Goal: Task Accomplishment & Management: Use online tool/utility

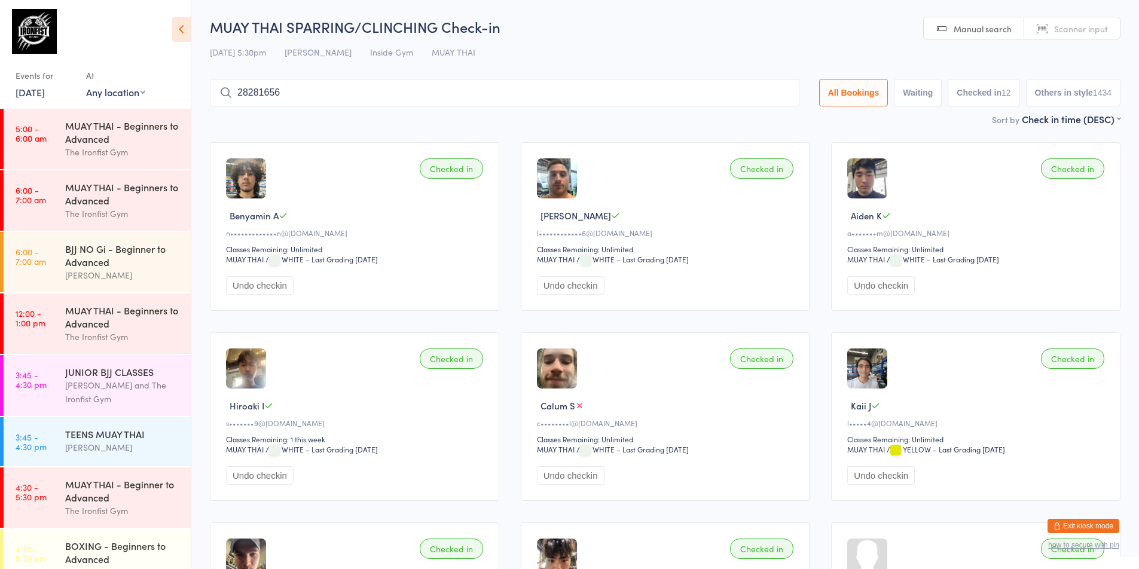
scroll to position [383, 0]
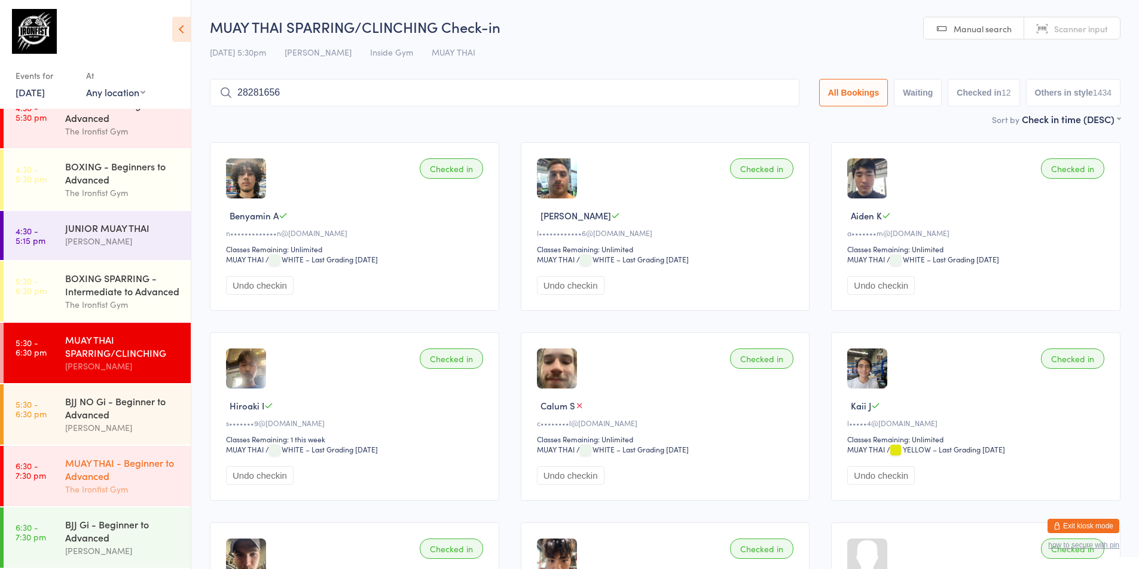
click at [28, 472] on time "6:30 - 7:30 pm" at bounding box center [31, 470] width 30 height 19
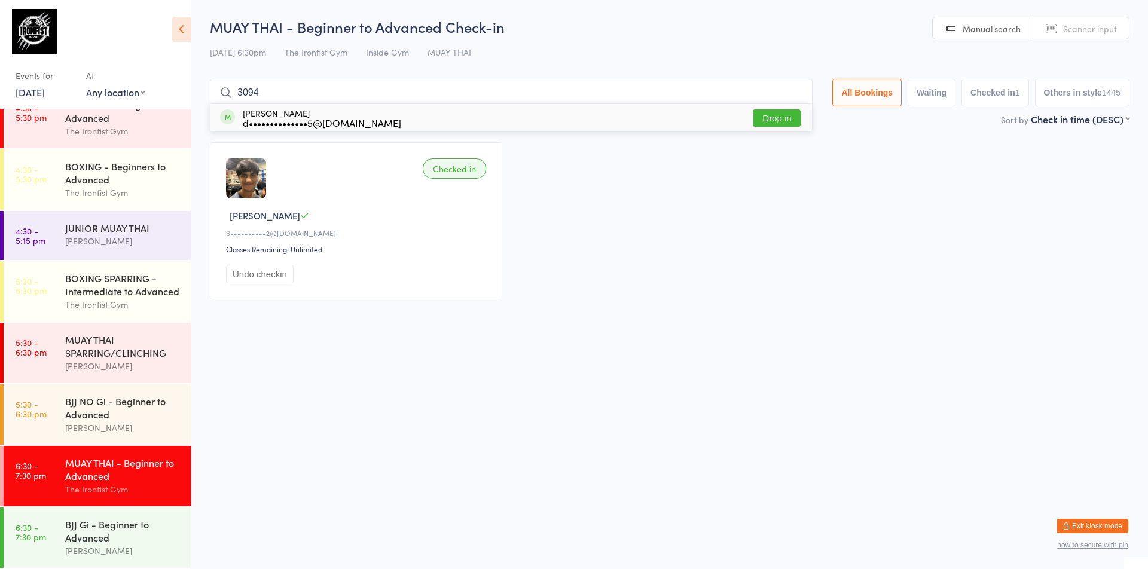
type input "3094"
click at [764, 117] on button "Drop in" at bounding box center [777, 117] width 48 height 17
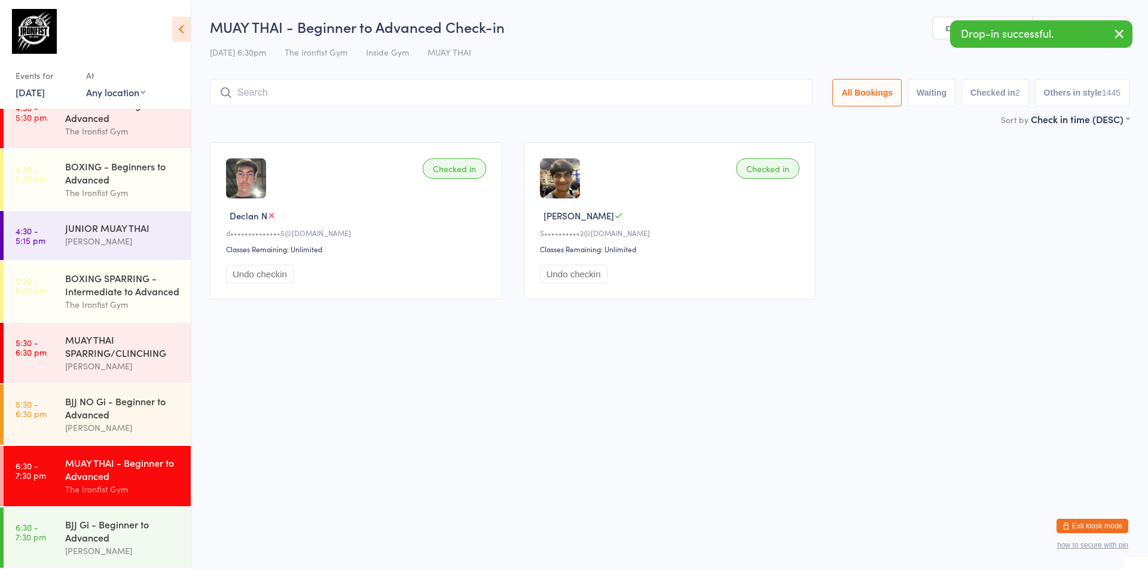
click at [1118, 33] on icon "button" at bounding box center [1119, 33] width 14 height 15
click at [1098, 32] on span "Scanner input" at bounding box center [1090, 29] width 54 height 12
type input "3107"
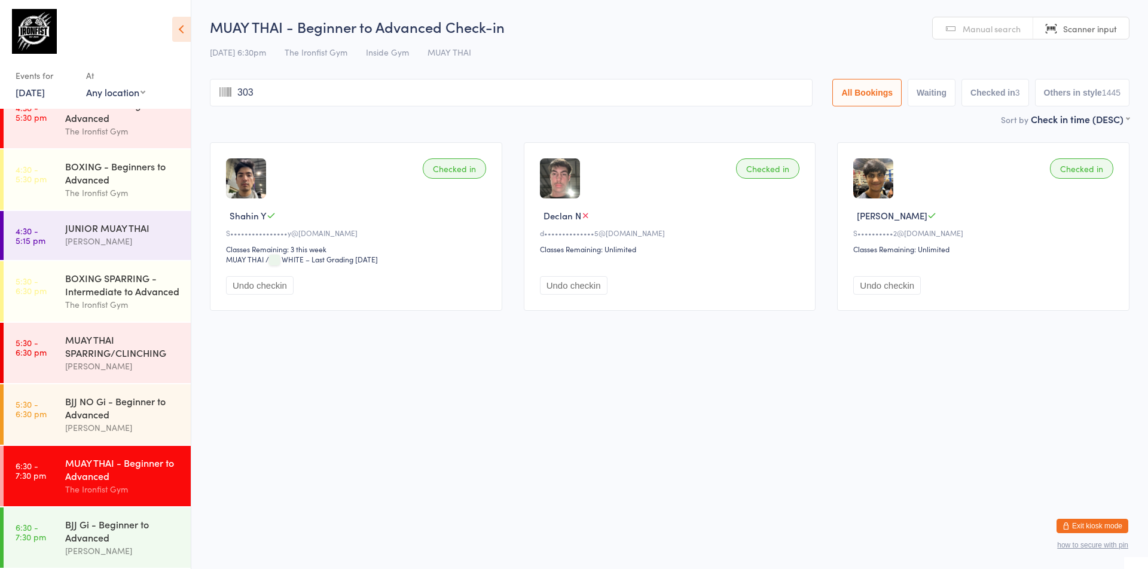
type input "3034"
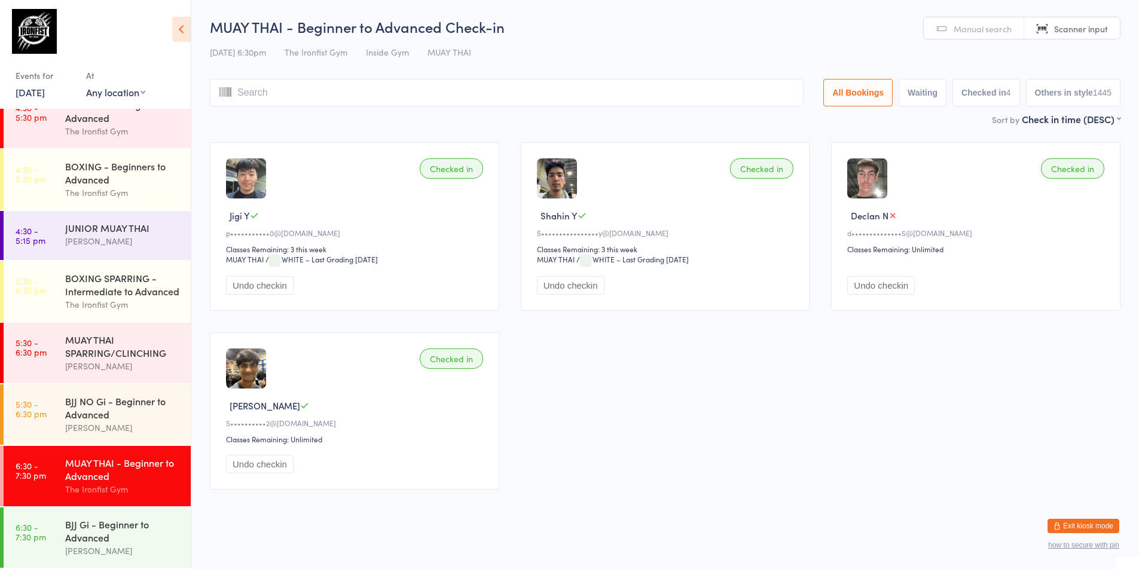
click at [136, 463] on div "MUAY THAI - Beginner to Advanced" at bounding box center [122, 469] width 115 height 26
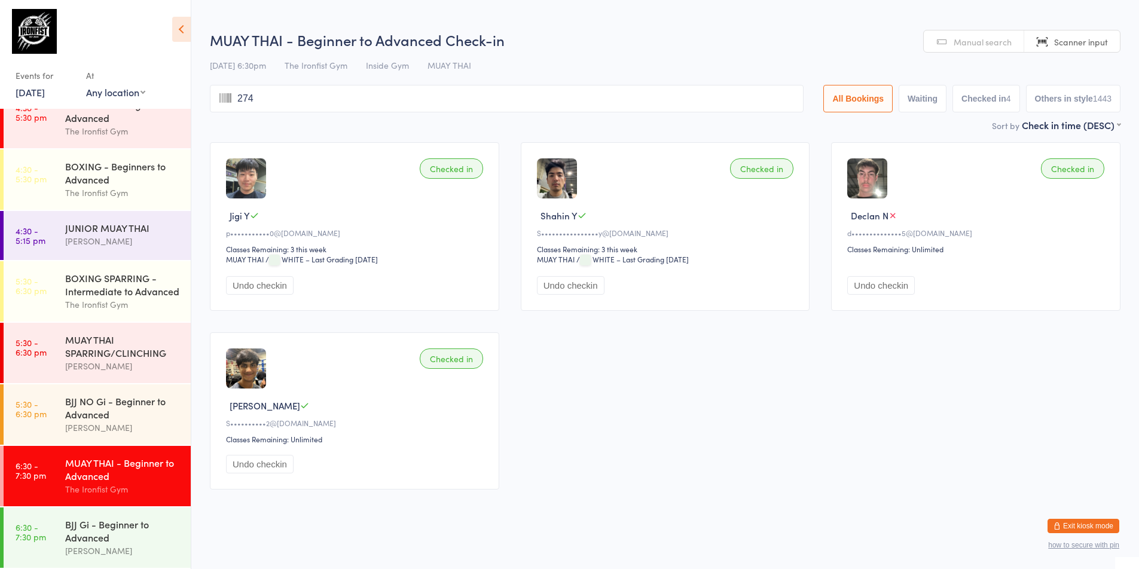
type input "2748"
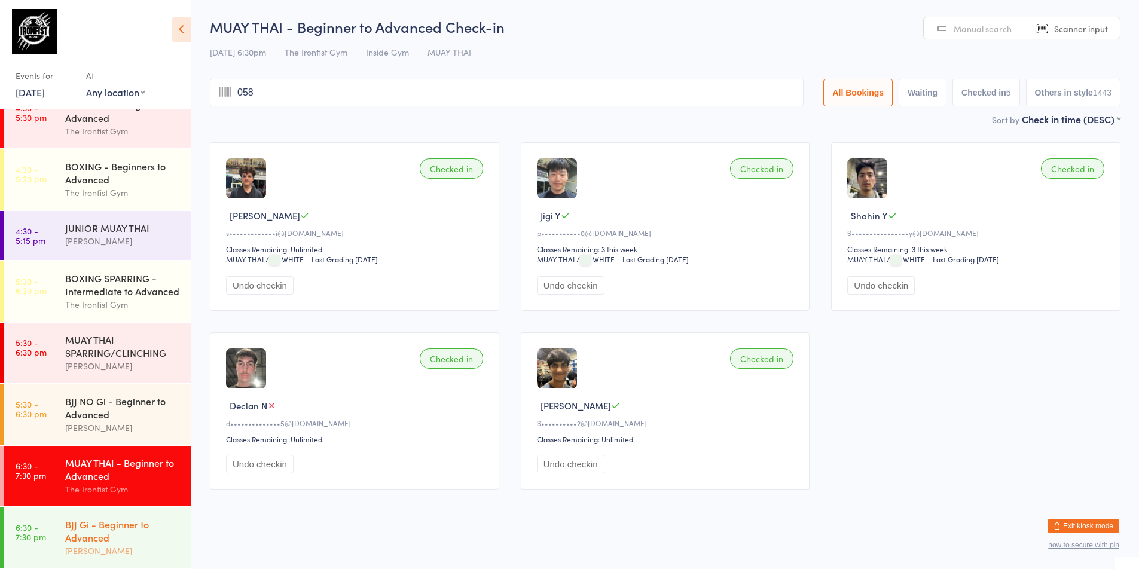
type input "0584"
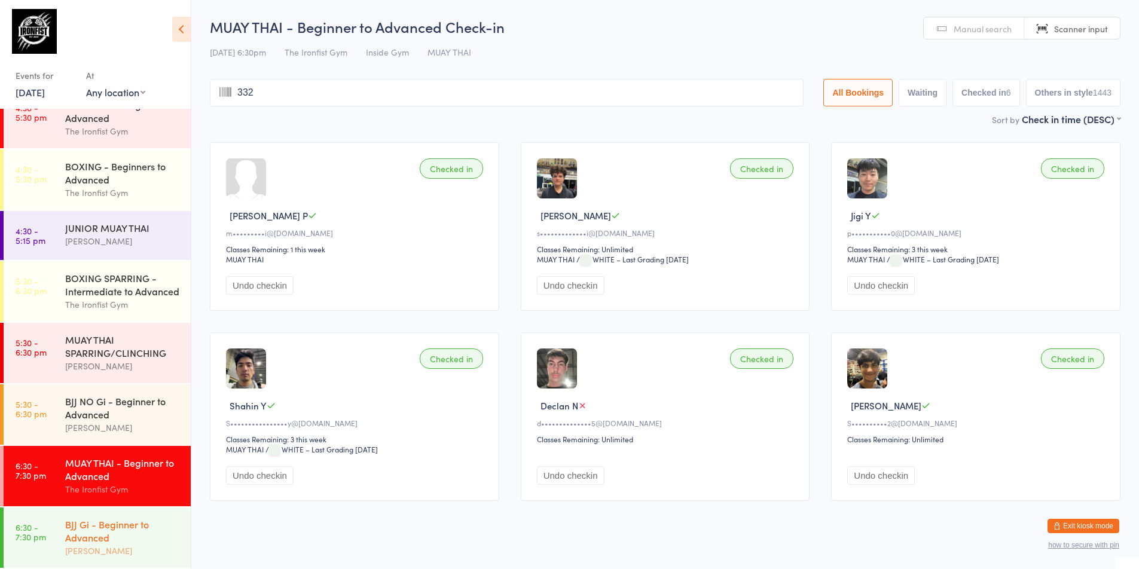
type input "3322"
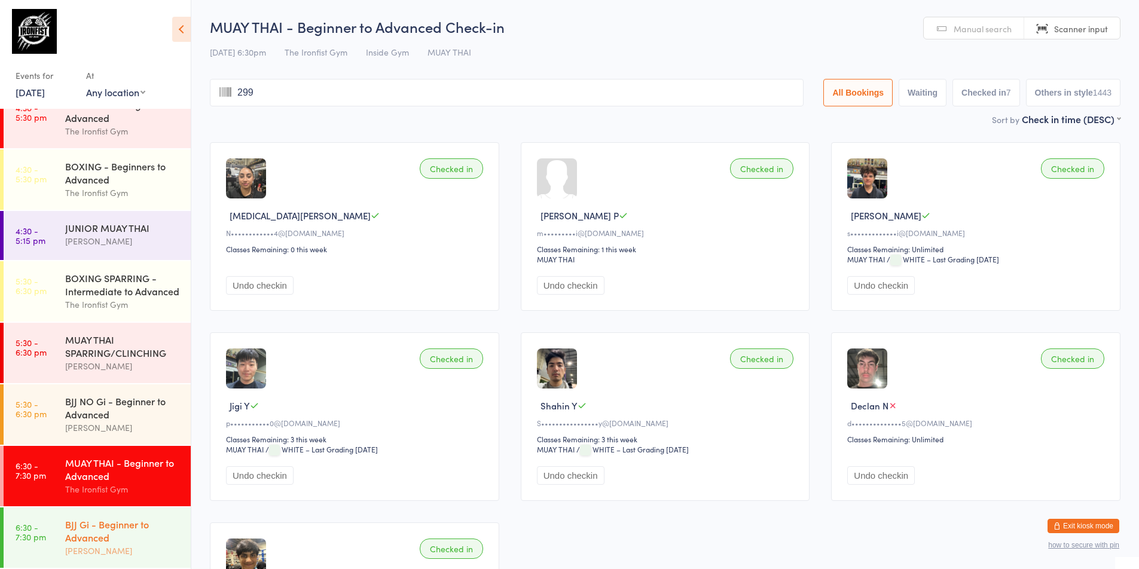
type input "2993"
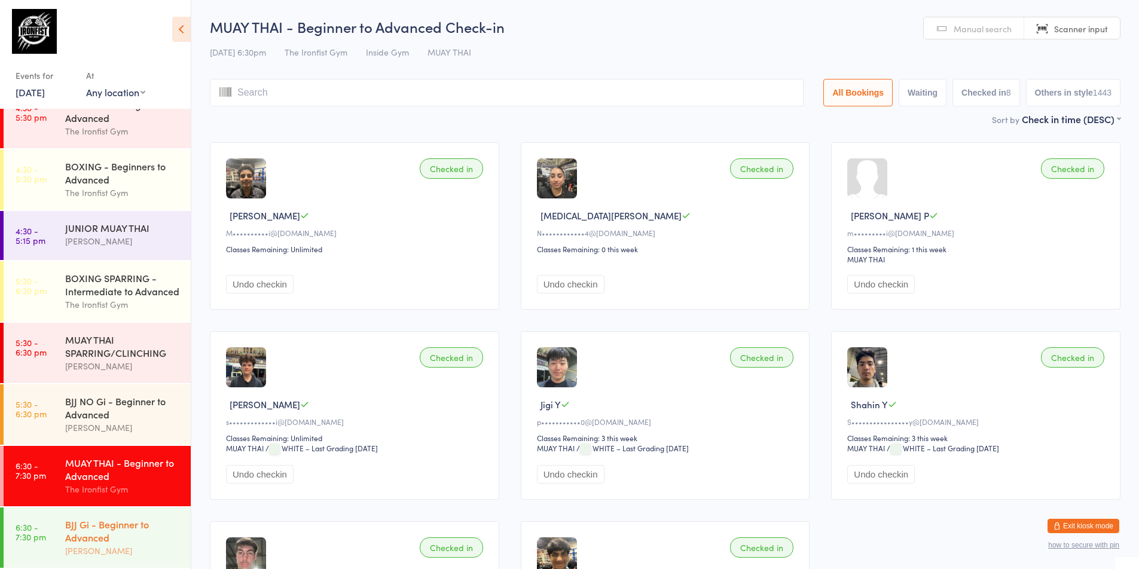
click at [89, 543] on div "BJJ Gi - Beginner to Advanced" at bounding box center [122, 531] width 115 height 26
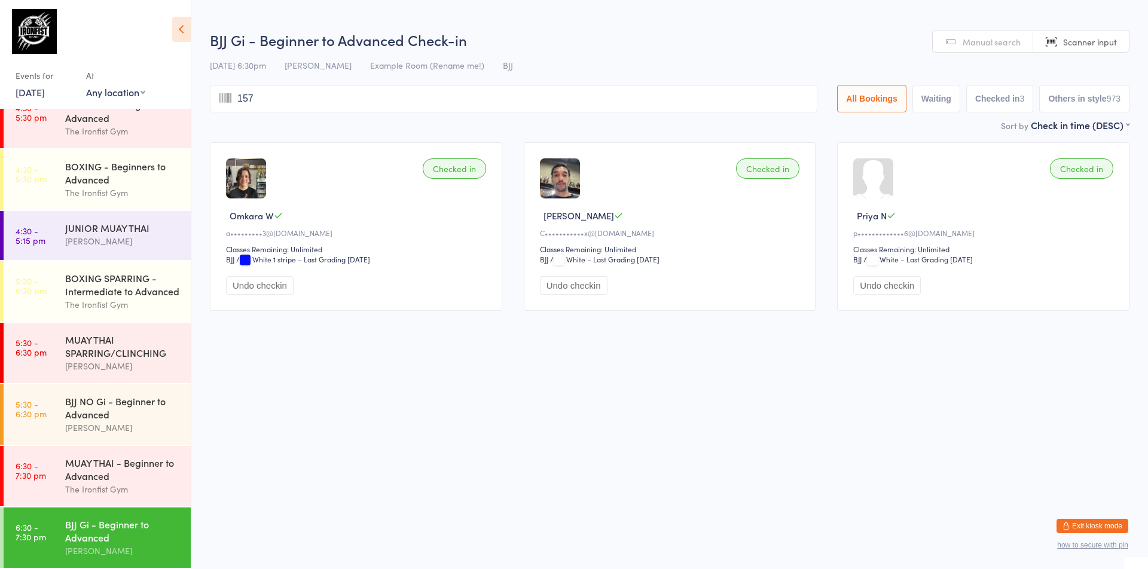
type input "1573"
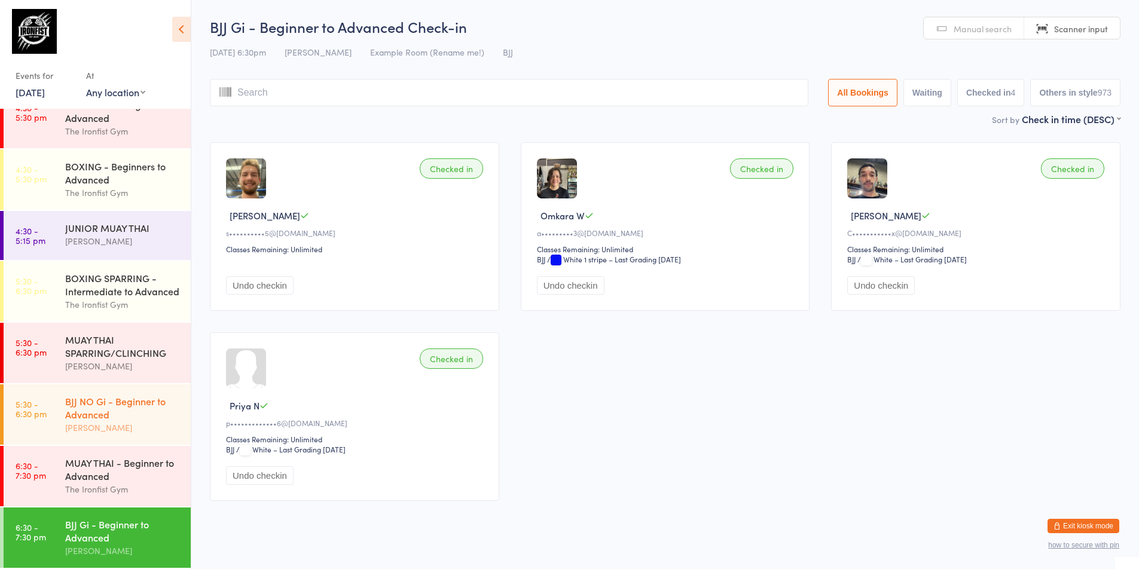
click at [137, 405] on div "BJJ NO Gi - Beginner to Advanced" at bounding box center [122, 408] width 115 height 26
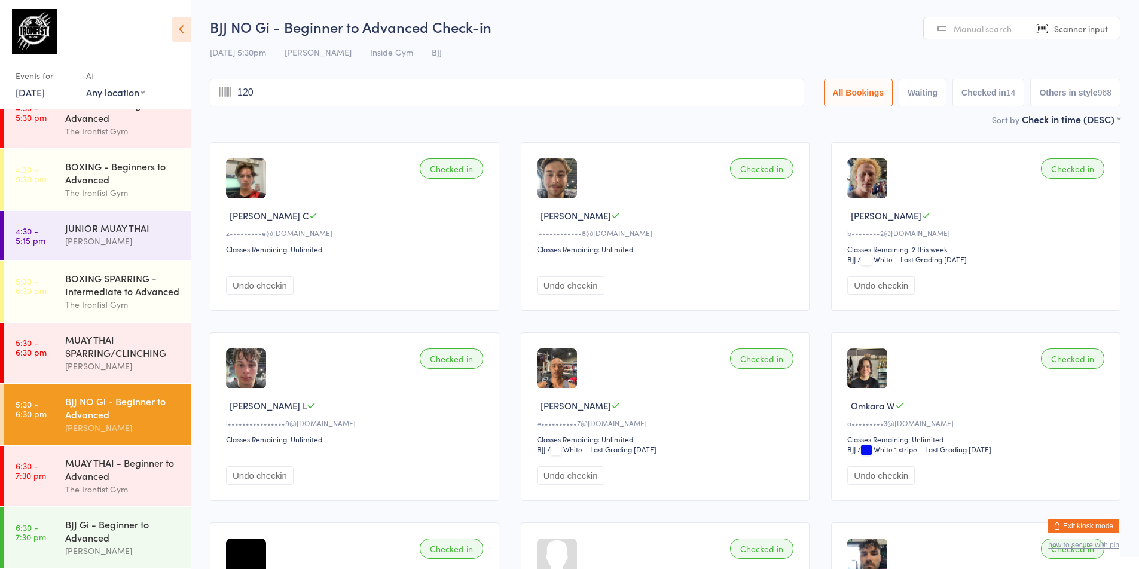
type input "1206"
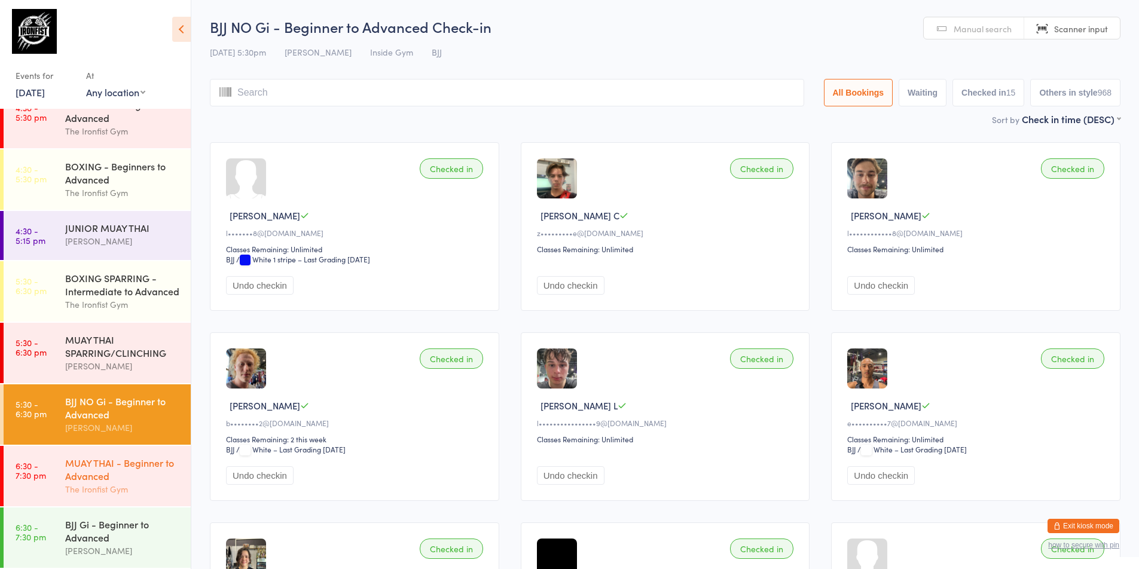
click at [128, 486] on div "The Ironfist Gym" at bounding box center [122, 490] width 115 height 14
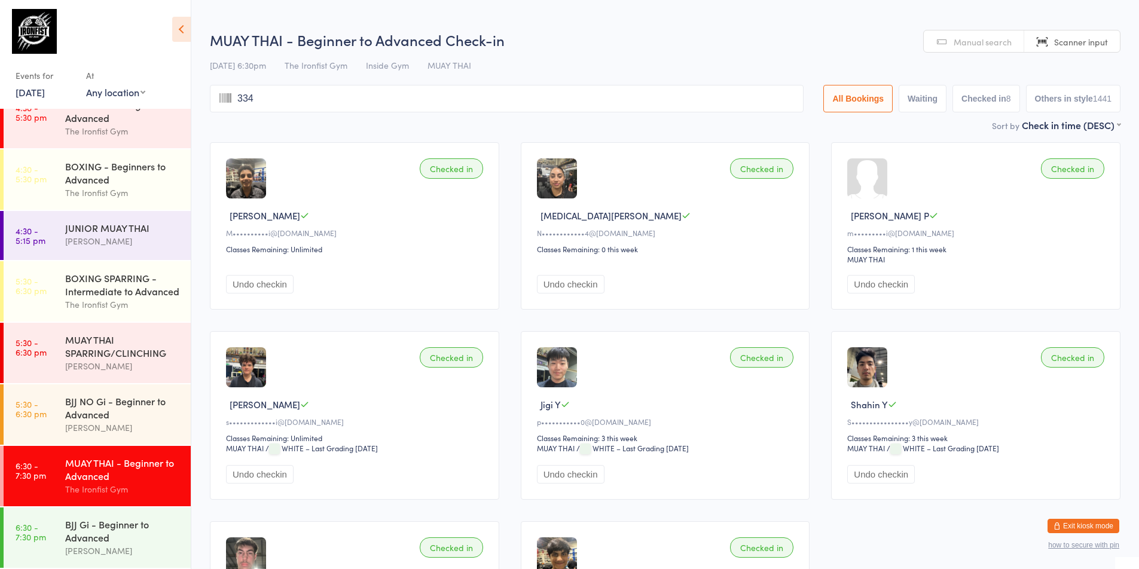
type input "3343"
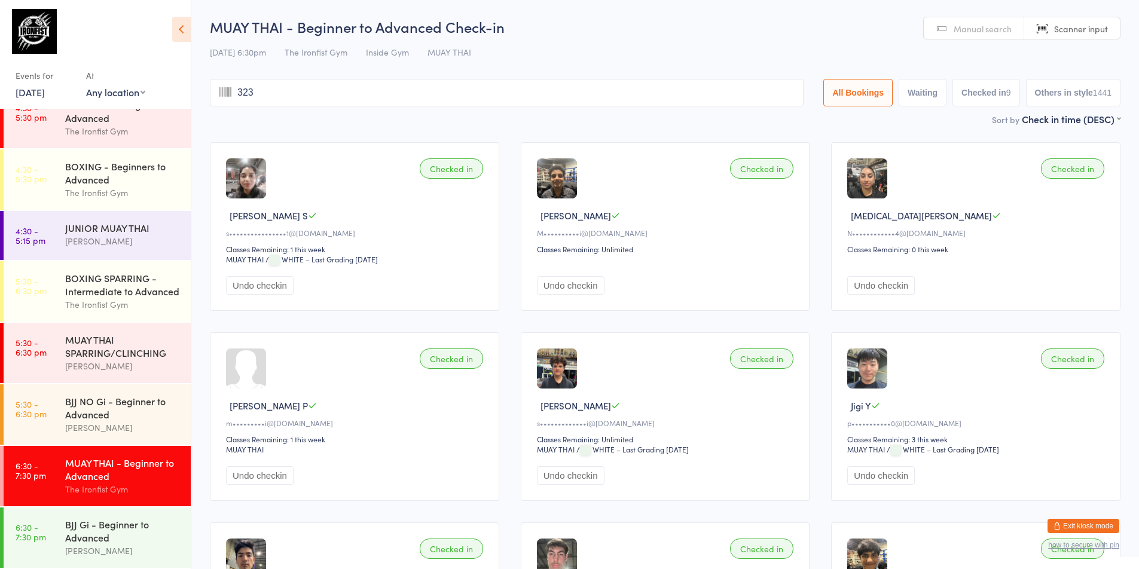
type input "3234"
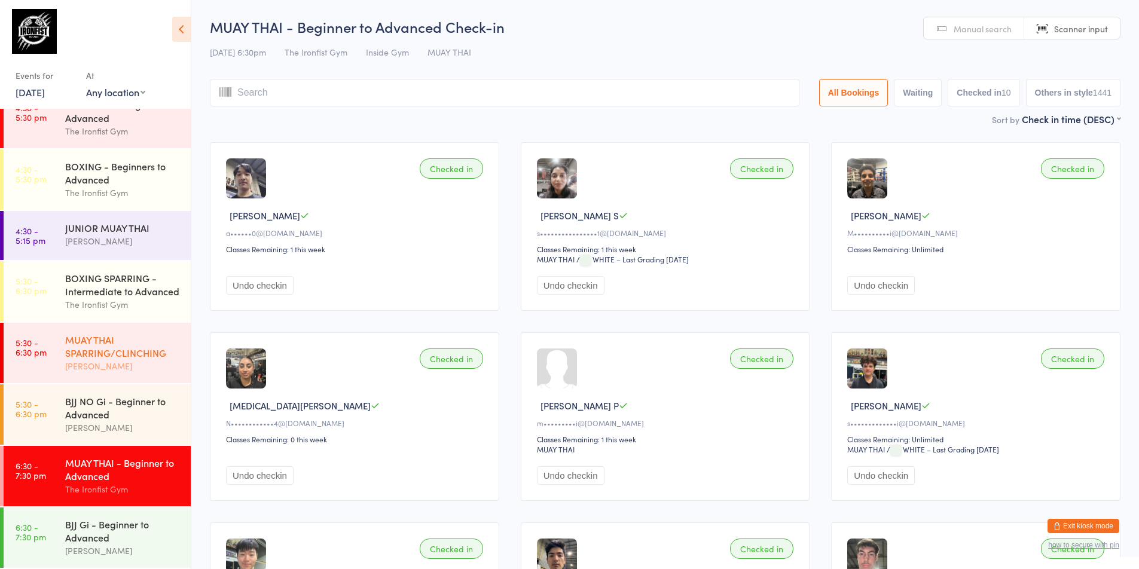
click at [102, 348] on div "MUAY THAI SPARRING/CLINCHING" at bounding box center [122, 346] width 115 height 26
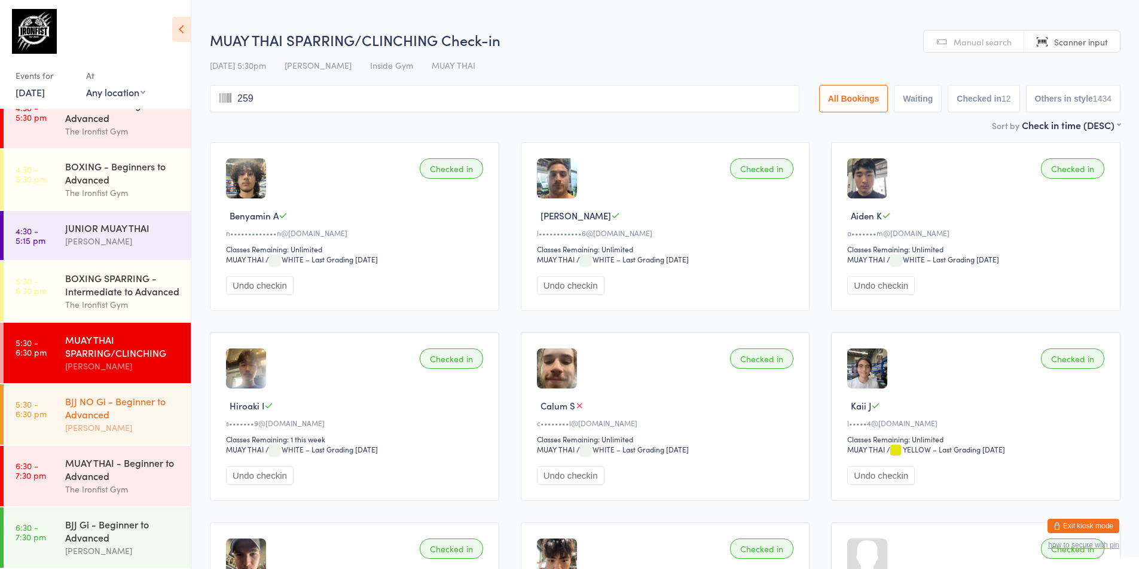
type input "2596"
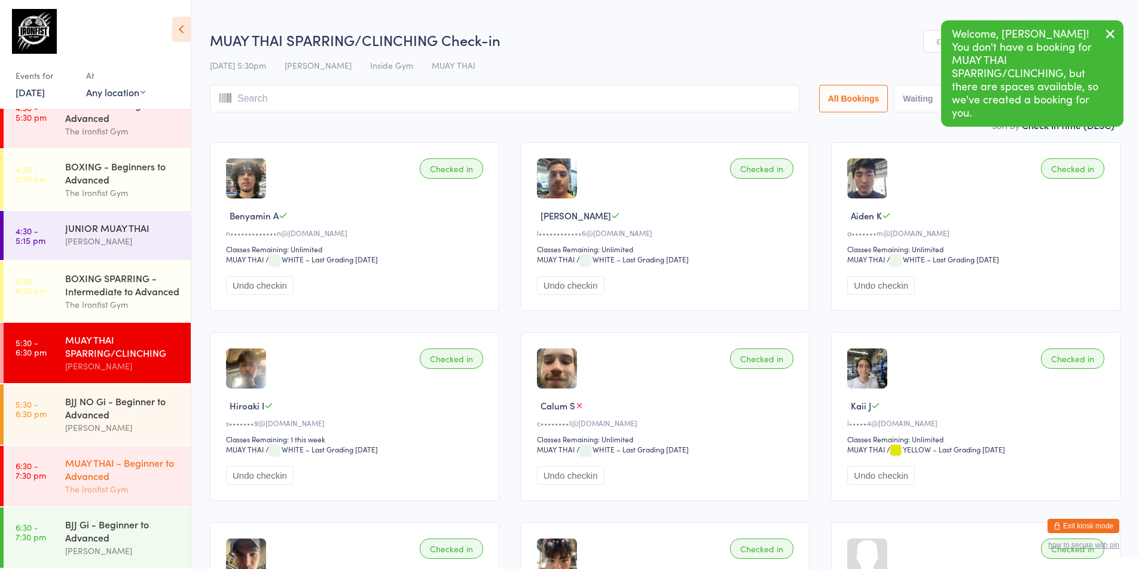
click at [51, 459] on link "6:30 - 7:30 pm MUAY THAI - Beginner to Advanced The Ironfist Gym" at bounding box center [97, 476] width 187 height 60
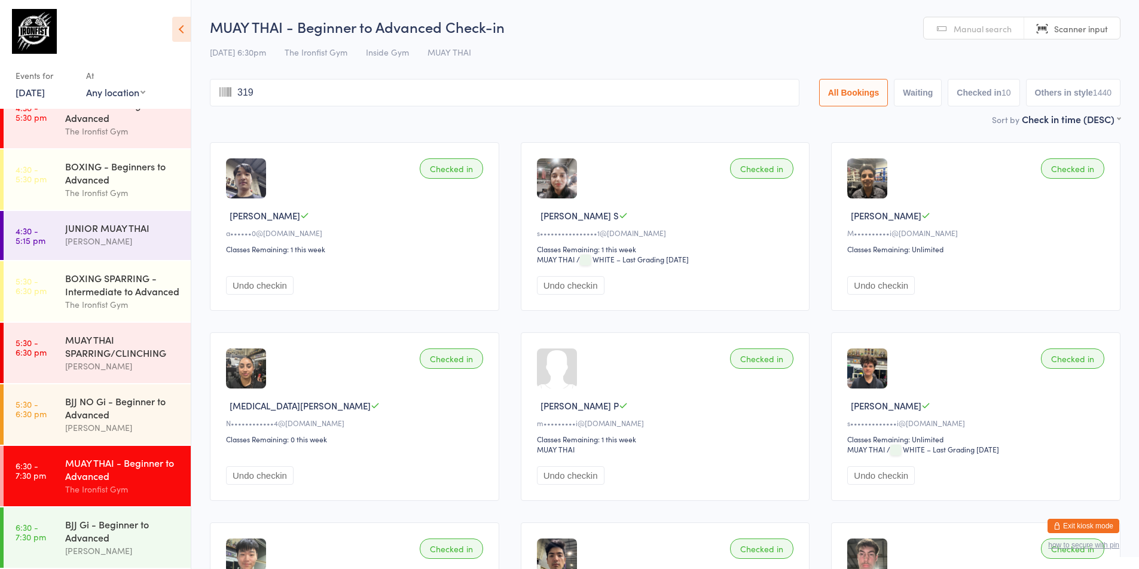
type input "3199"
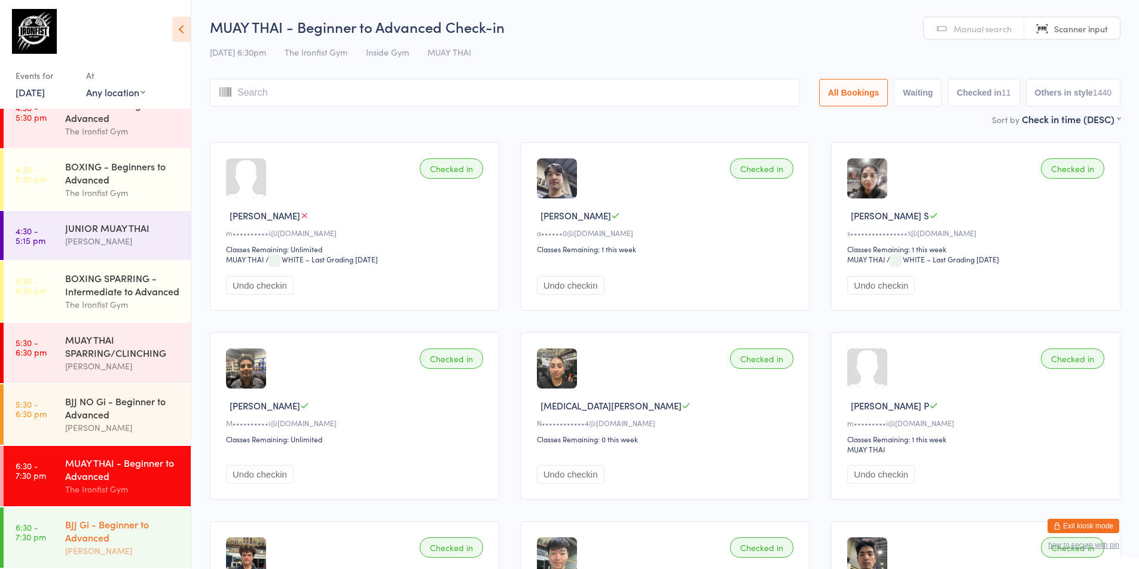
click at [60, 522] on link "6:30 - 7:30 pm BJJ Gi - Beginner to Advanced [PERSON_NAME]" at bounding box center [97, 538] width 187 height 60
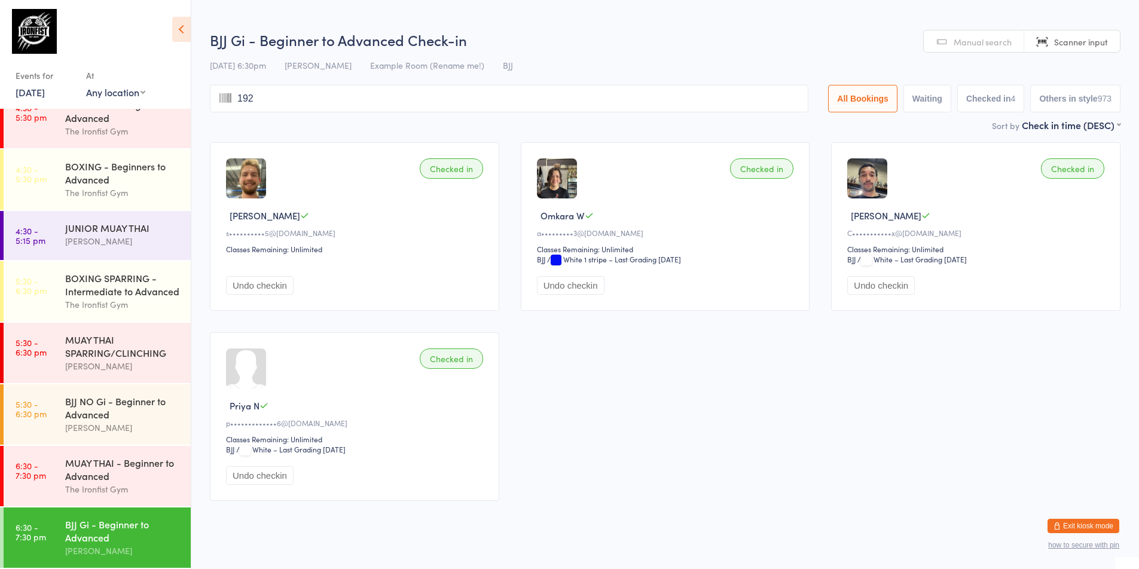
type input "1927"
